Goal: Information Seeking & Learning: Learn about a topic

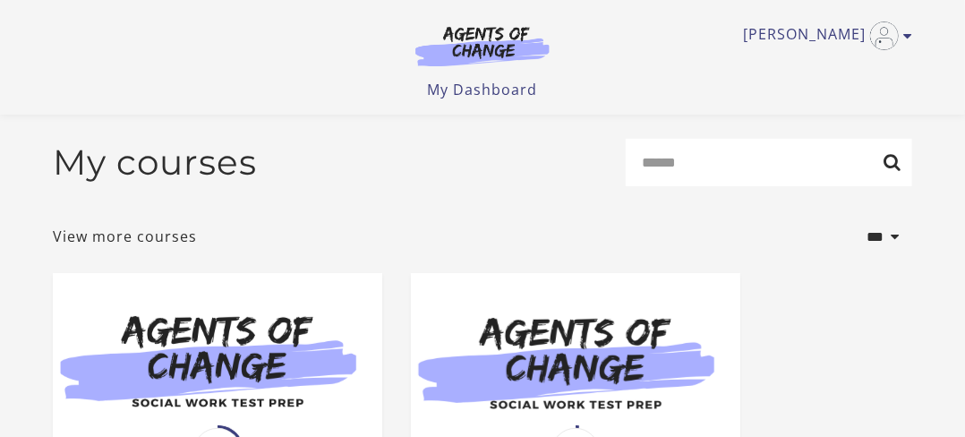
scroll to position [358, 0]
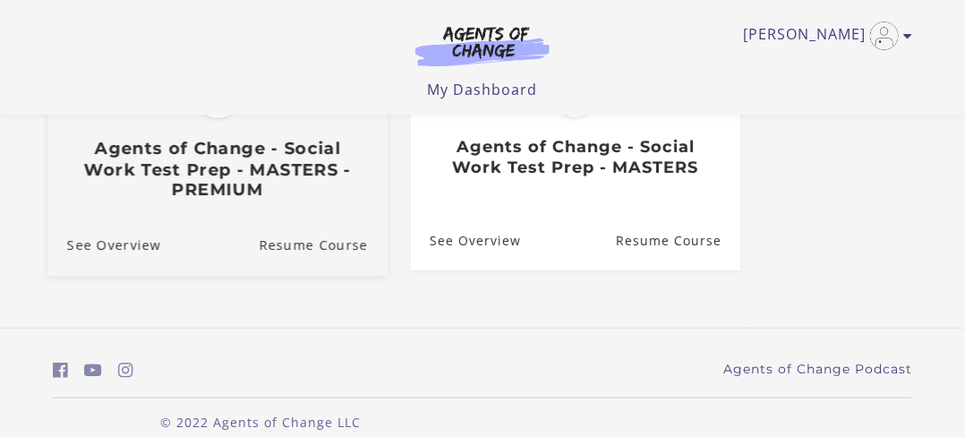
click at [161, 213] on link "Translation missing: en.liquid.partials.dashboard_course_card.progress_descript…" at bounding box center [217, 63] width 340 height 306
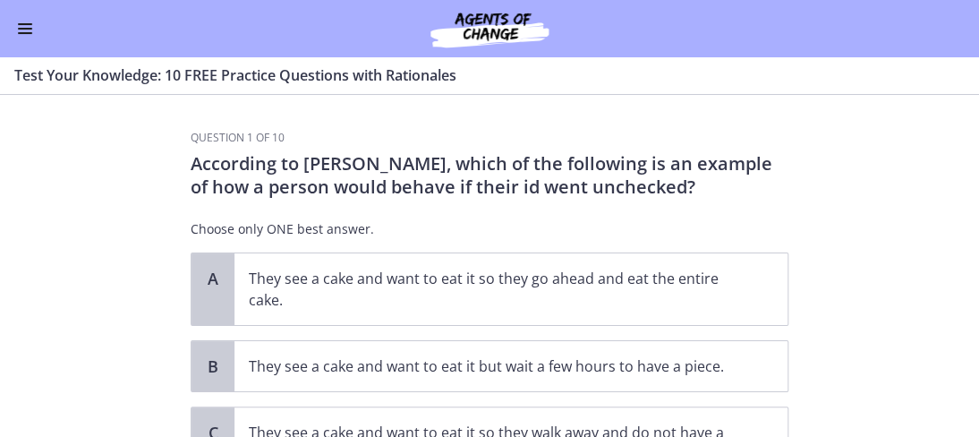
click at [31, 26] on button "Enable menu" at bounding box center [24, 28] width 21 height 21
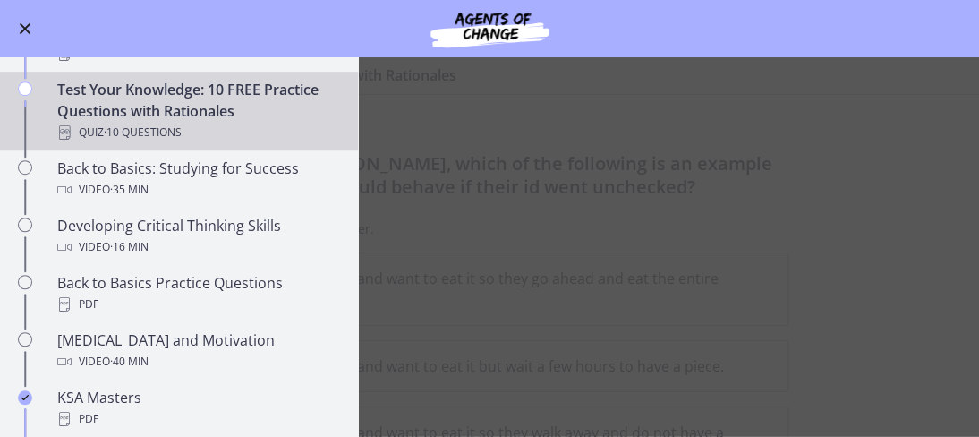
scroll to position [448, 0]
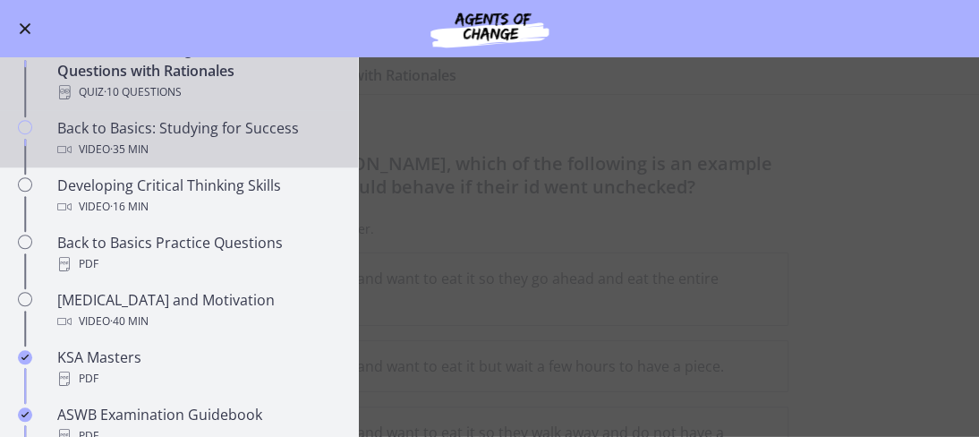
click at [112, 141] on span "· 35 min" at bounding box center [129, 149] width 38 height 21
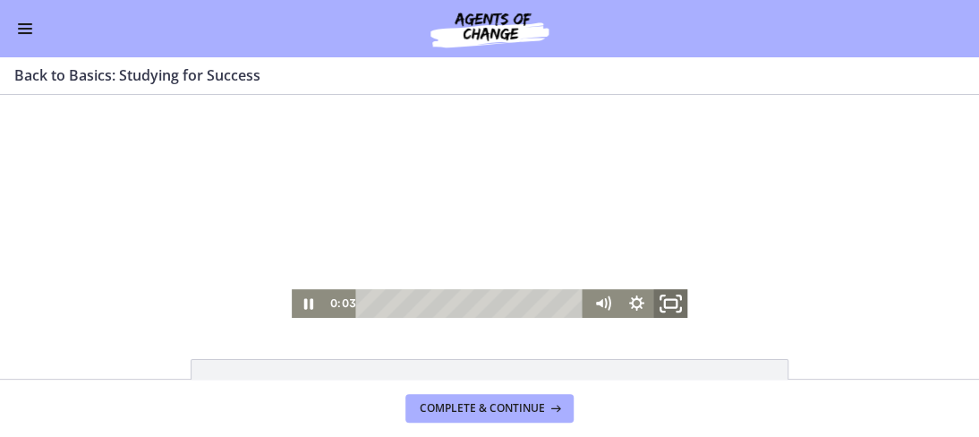
click at [671, 298] on icon "Fullscreen" at bounding box center [671, 303] width 41 height 34
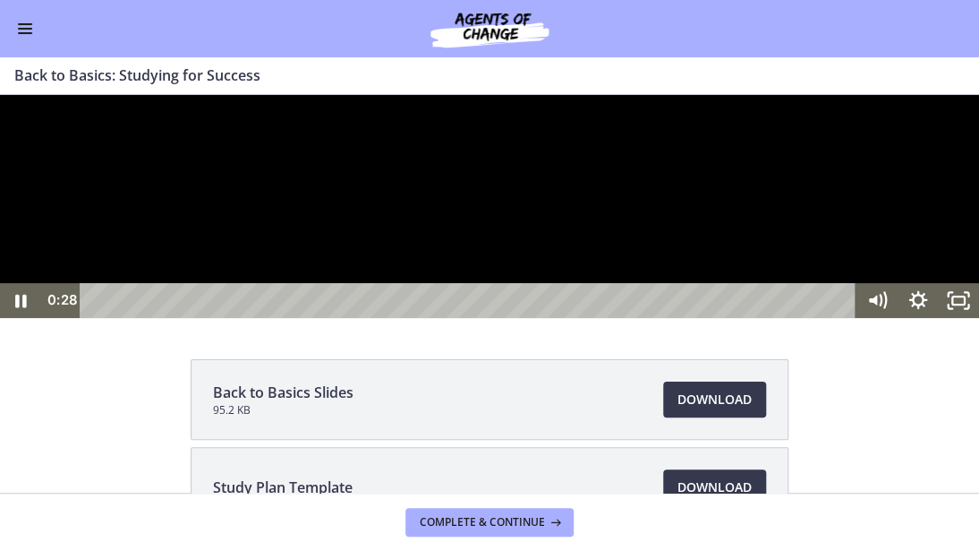
click at [405, 318] on div at bounding box center [489, 206] width 979 height 223
click at [955, 321] on icon "Unfullscreen" at bounding box center [959, 300] width 49 height 42
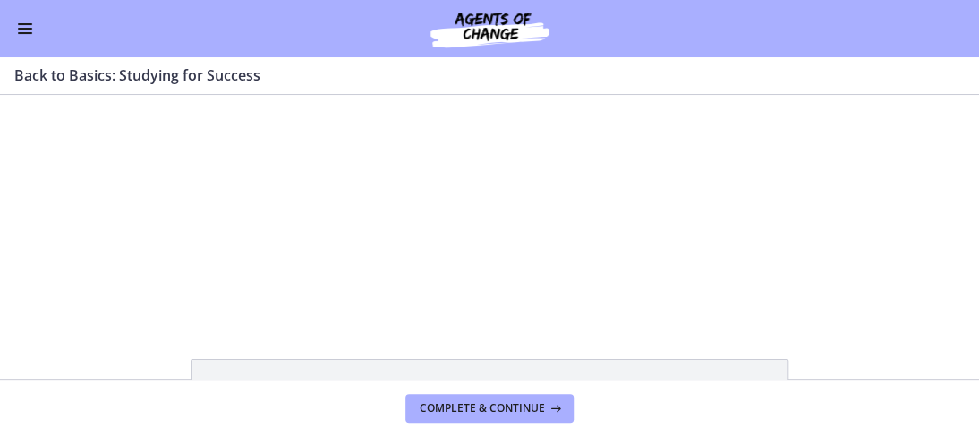
click at [19, 33] on span "Enable menu" at bounding box center [25, 33] width 14 height 2
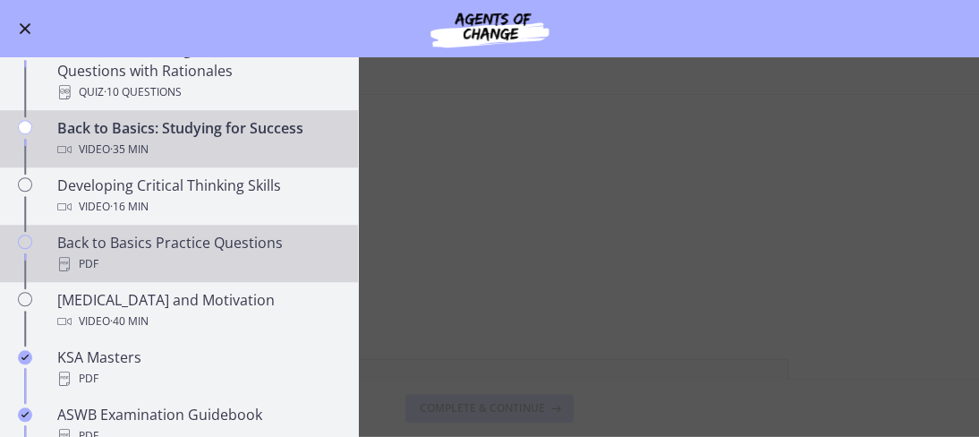
click at [218, 237] on div "Back to Basics Practice Questions PDF" at bounding box center [196, 253] width 279 height 43
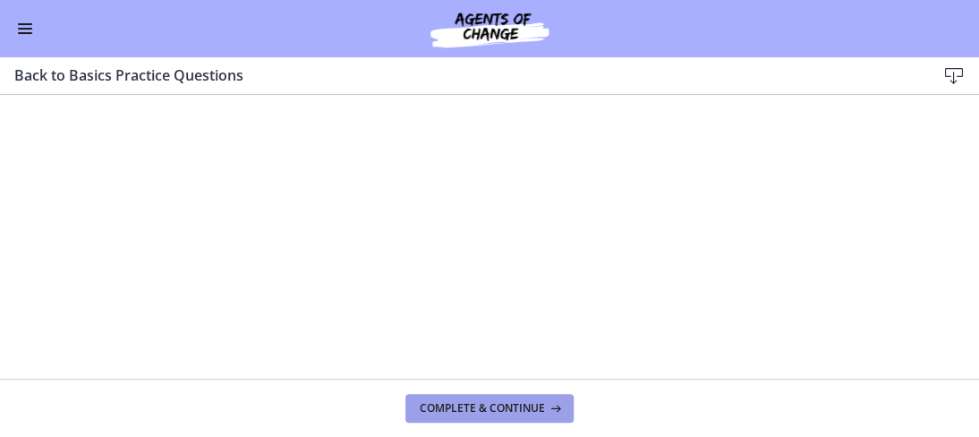
click at [527, 403] on span "Complete & continue" at bounding box center [482, 408] width 125 height 14
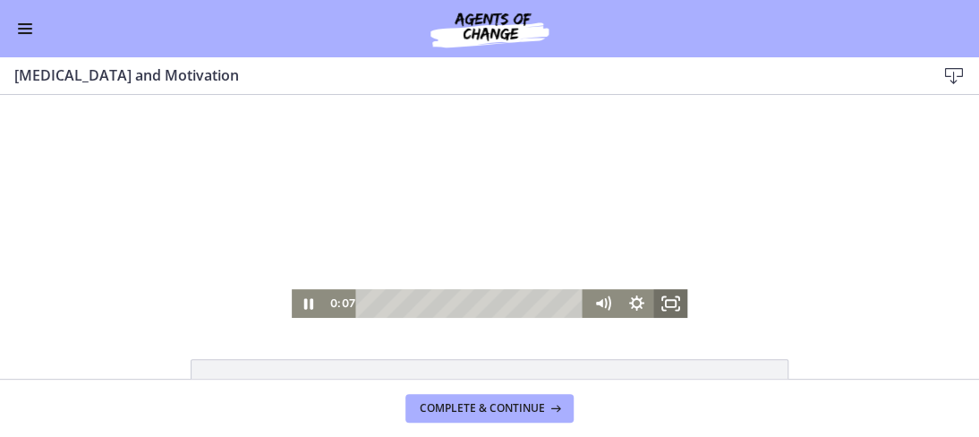
click at [666, 304] on icon "Fullscreen" at bounding box center [671, 303] width 34 height 29
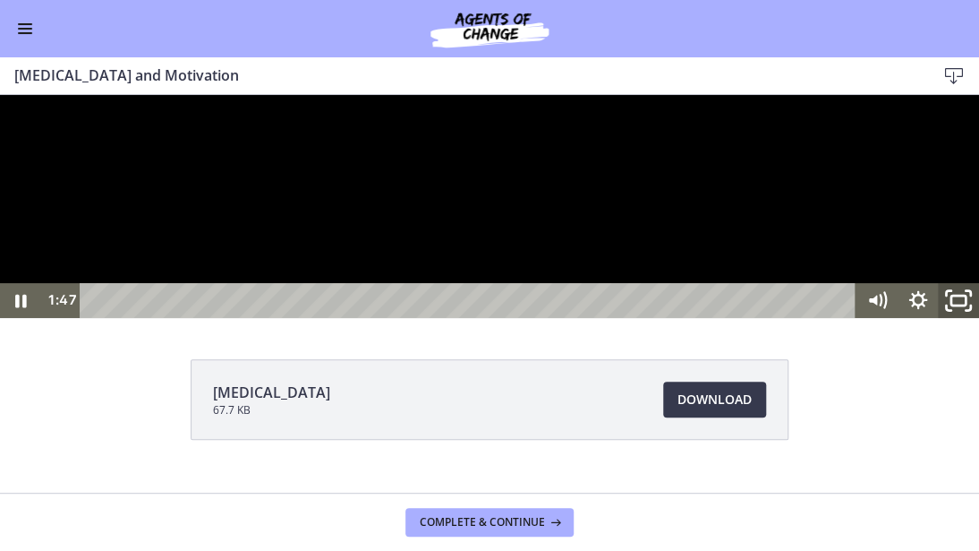
click at [963, 321] on icon "Unfullscreen" at bounding box center [959, 300] width 49 height 42
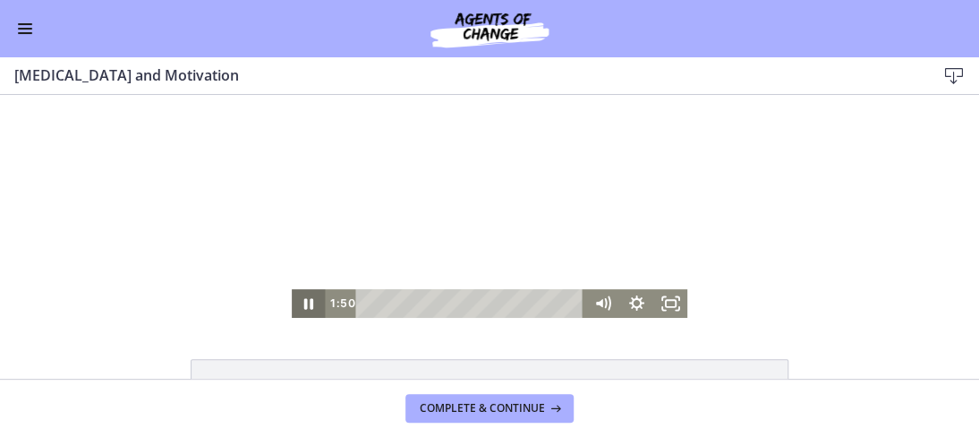
click at [304, 303] on icon "Pause" at bounding box center [308, 303] width 9 height 11
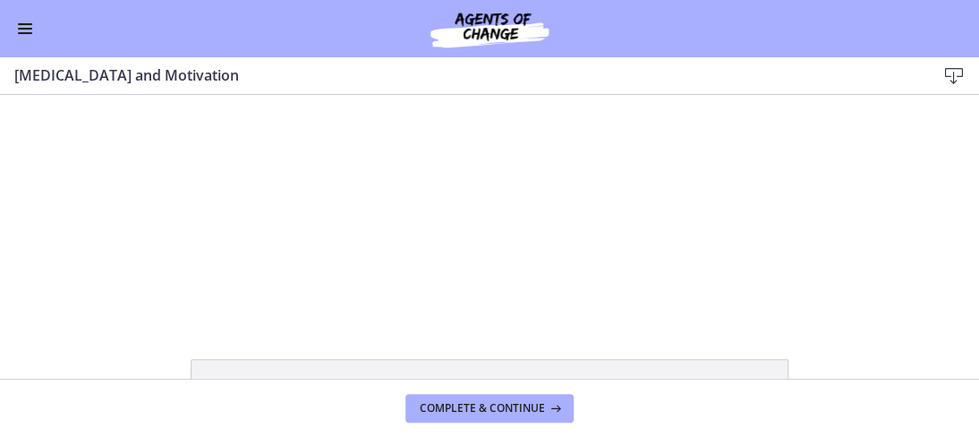
click at [21, 25] on button "Enable menu" at bounding box center [24, 28] width 21 height 21
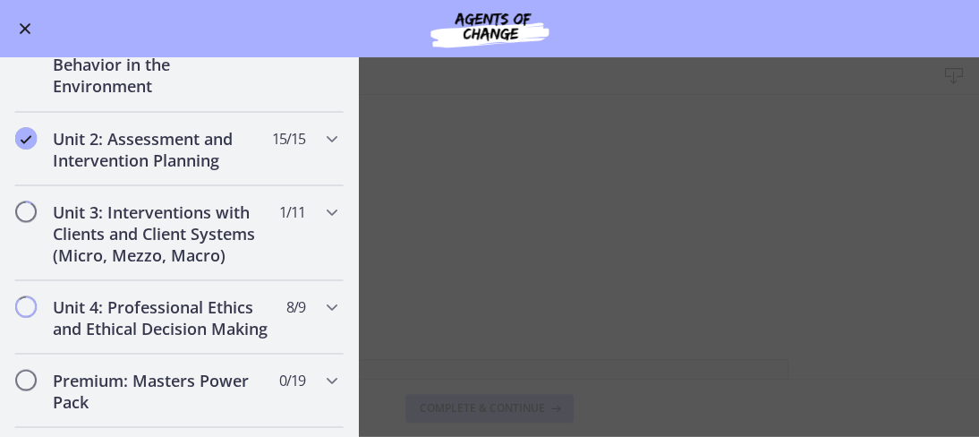
scroll to position [1164, 0]
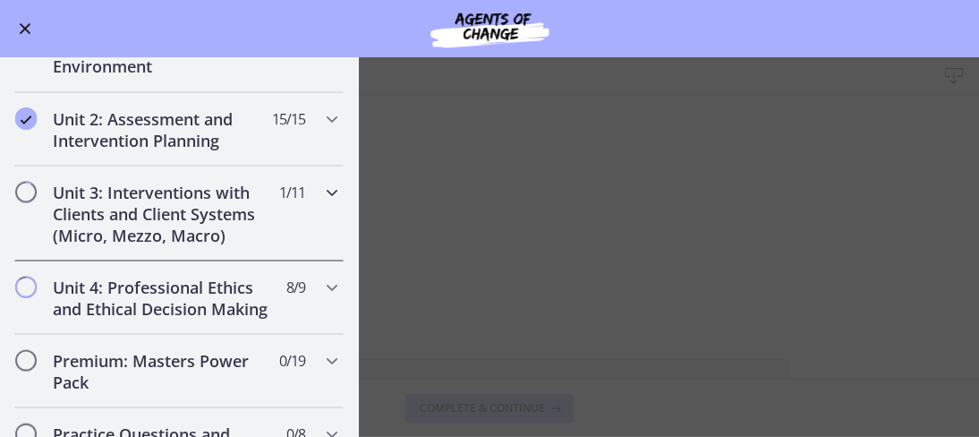
click at [193, 221] on h2 "Unit 3: Interventions with Clients and Client Systems (Micro, Mezzo, Macro)" at bounding box center [162, 213] width 218 height 64
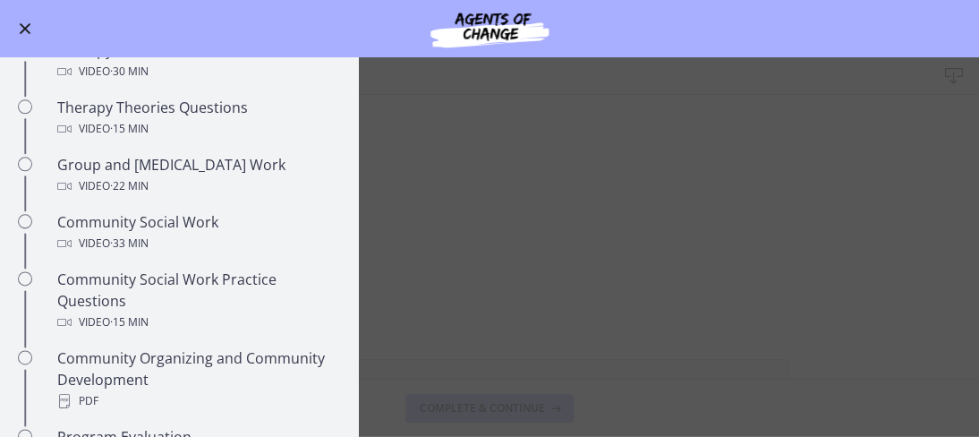
scroll to position [455, 0]
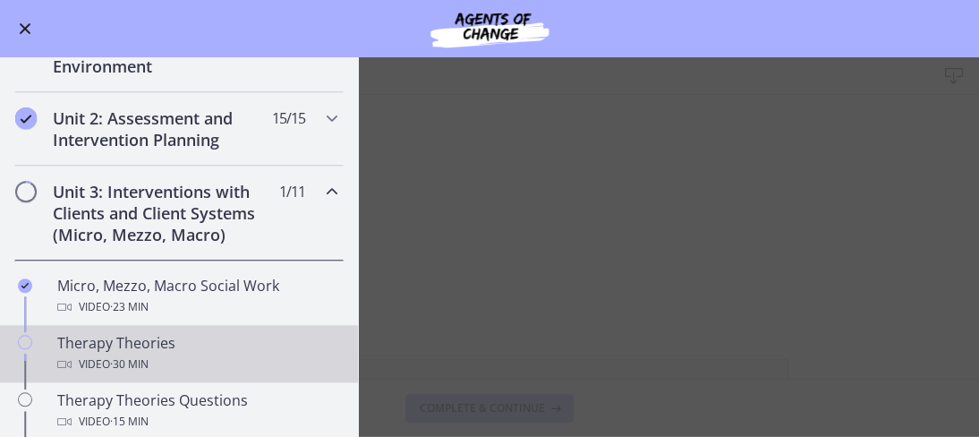
click at [164, 346] on div "Therapy Theories Video · 30 min" at bounding box center [196, 353] width 279 height 43
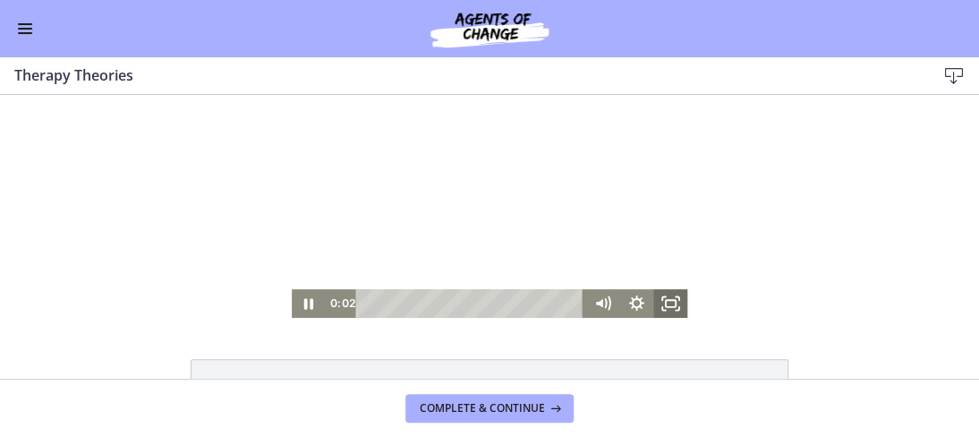
click at [670, 296] on icon "Fullscreen" at bounding box center [671, 303] width 34 height 29
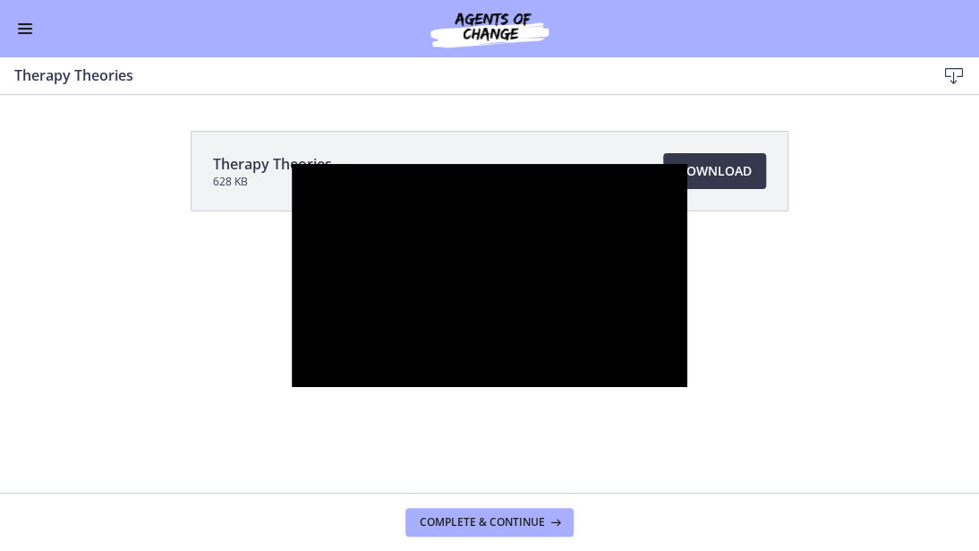
click at [670, 374] on div at bounding box center [490, 275] width 397 height 223
